Goal: Information Seeking & Learning: Learn about a topic

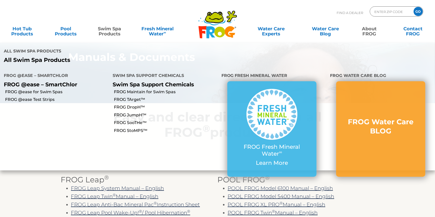
click at [117, 28] on link "Swim Spa Products" at bounding box center [109, 29] width 34 height 10
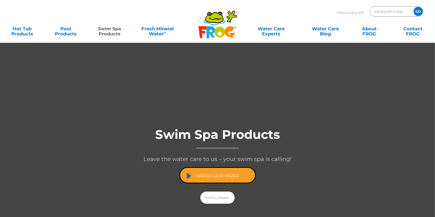
click at [211, 176] on link "Watch Our Video" at bounding box center [217, 175] width 76 height 16
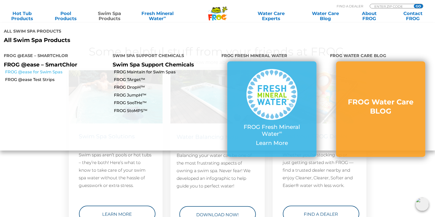
scroll to position [688, 0]
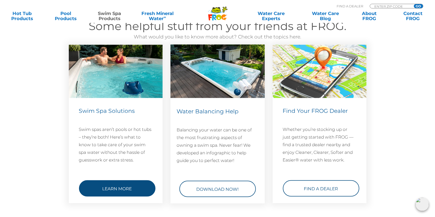
click at [117, 189] on link "Learn More" at bounding box center [117, 188] width 76 height 16
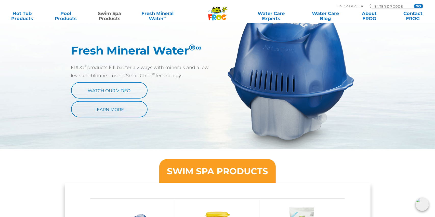
scroll to position [280, 0]
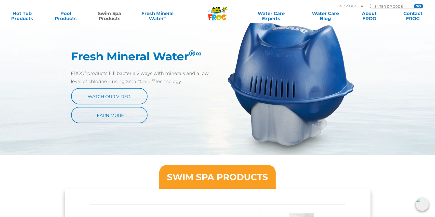
click at [241, 177] on h3 "SWIM SPA PRODUCTS" at bounding box center [217, 177] width 101 height 9
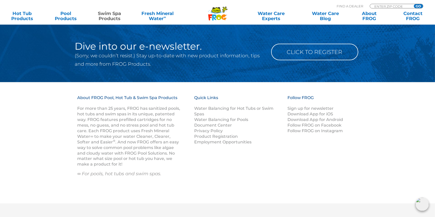
scroll to position [891, 0]
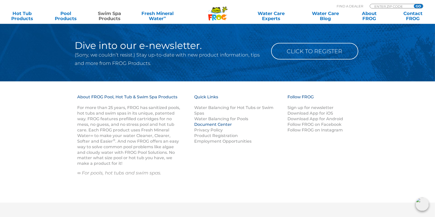
click at [222, 122] on link "Document Center" at bounding box center [213, 124] width 38 height 5
click at [217, 122] on link "Document Center" at bounding box center [213, 124] width 38 height 5
click at [216, 122] on link "Document Center" at bounding box center [213, 124] width 38 height 5
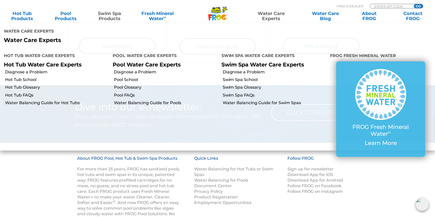
scroll to position [815, 0]
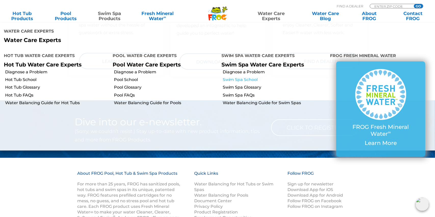
click at [226, 77] on link "Swim Spa School" at bounding box center [275, 80] width 104 height 6
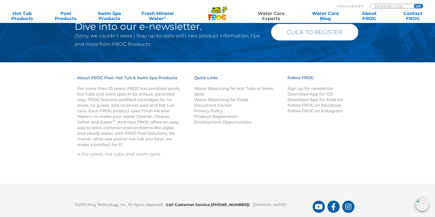
scroll to position [503, 0]
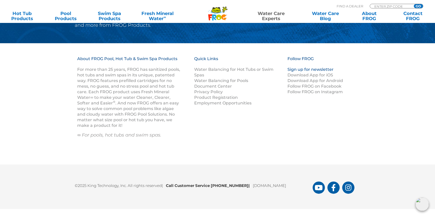
click at [313, 69] on link "Sign up for newsletter" at bounding box center [310, 69] width 46 height 5
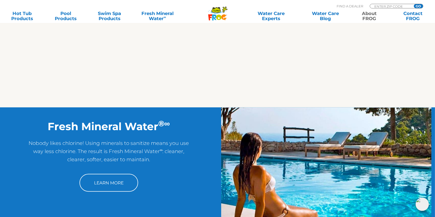
scroll to position [1091, 0]
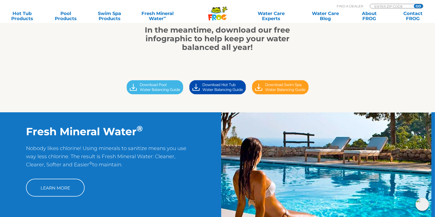
scroll to position [127, 0]
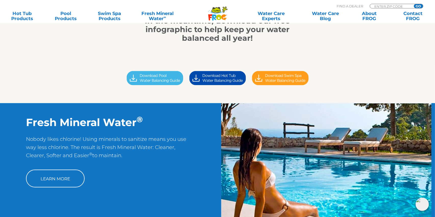
click at [257, 79] on img at bounding box center [280, 78] width 63 height 18
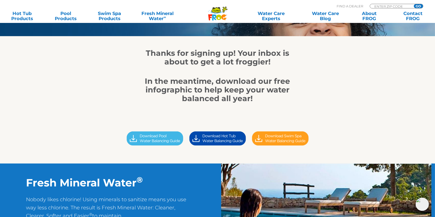
scroll to position [0, 0]
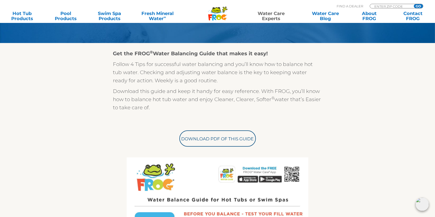
scroll to position [127, 0]
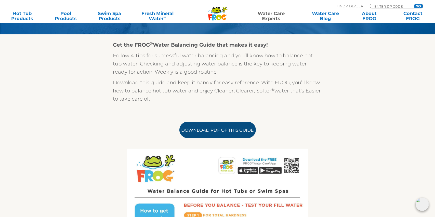
click at [223, 129] on link "Download PDF of this Guide" at bounding box center [217, 130] width 76 height 16
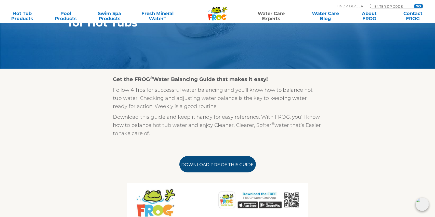
scroll to position [76, 0]
